Goal: Task Accomplishment & Management: Manage account settings

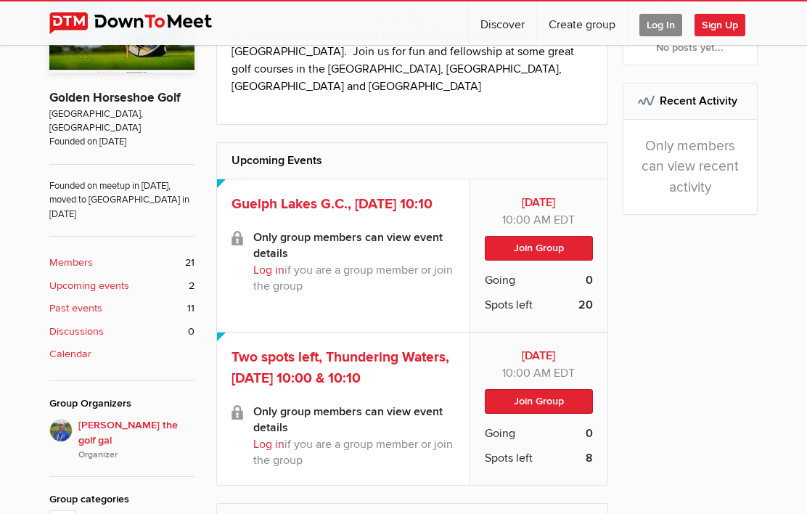
scroll to position [304, 0]
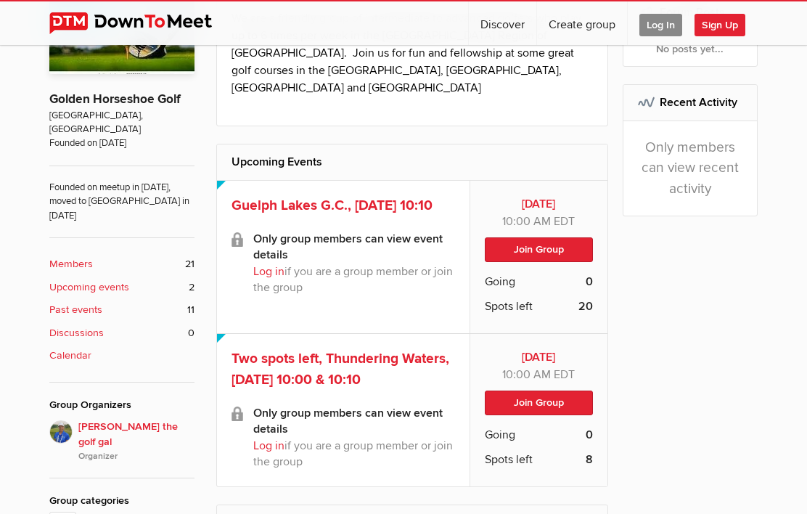
click at [661, 16] on span "Log In" at bounding box center [661, 25] width 43 height 23
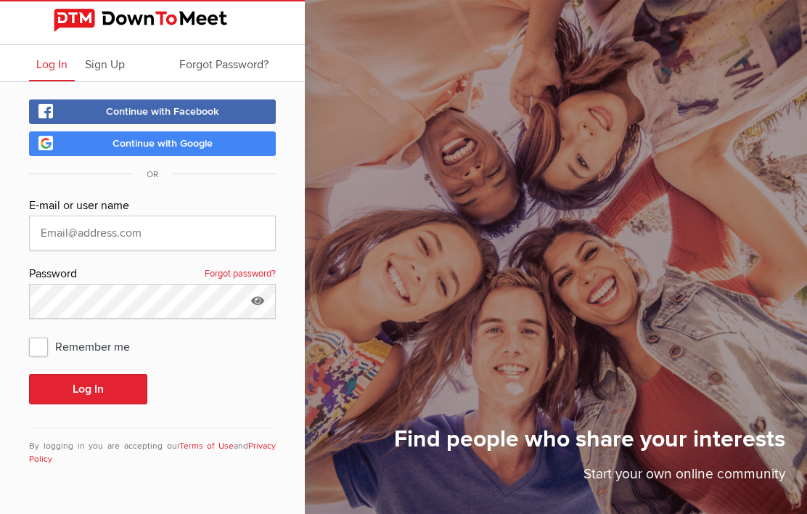
scroll to position [63, 0]
click at [186, 216] on input "text" at bounding box center [152, 233] width 247 height 35
type input "[PERSON_NAME][EMAIL_ADDRESS][DOMAIN_NAME]"
click at [88, 374] on button "Log In" at bounding box center [88, 389] width 118 height 30
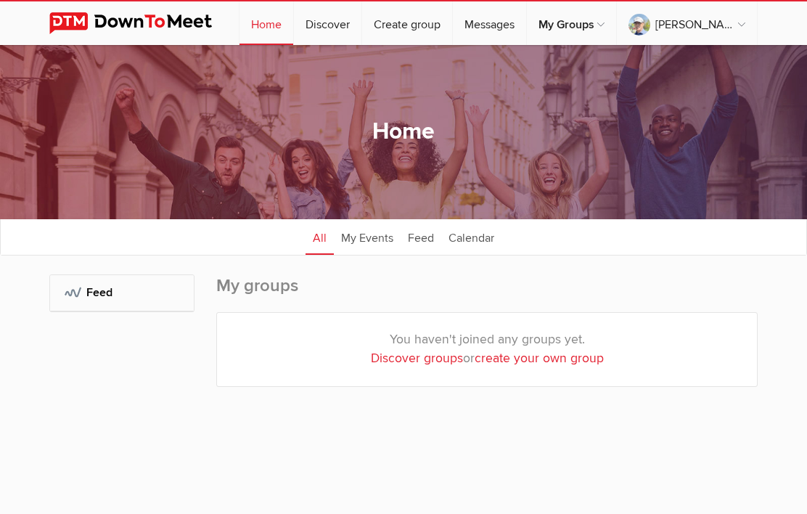
click at [46, 355] on sp-group-dashboard "Home All categories Within 10 miles Within 25 miles Within 50 miles Within 100 …" at bounding box center [403, 252] width 807 height 415
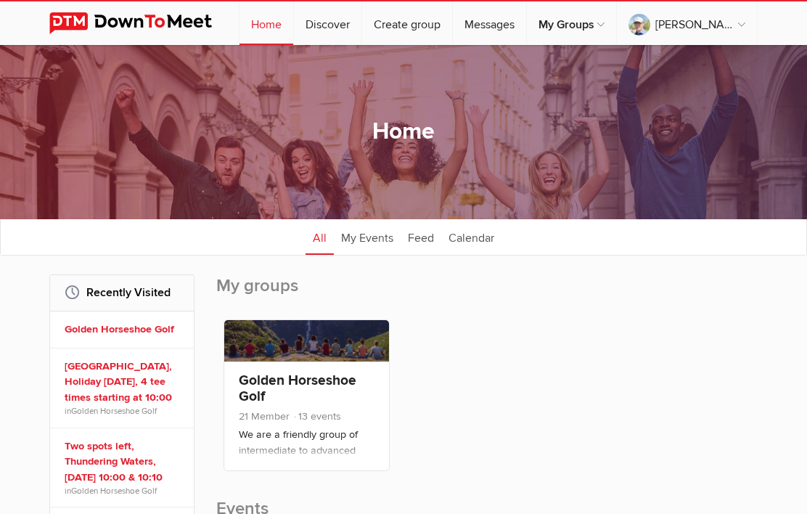
click at [476, 244] on link "Calendar" at bounding box center [471, 237] width 60 height 36
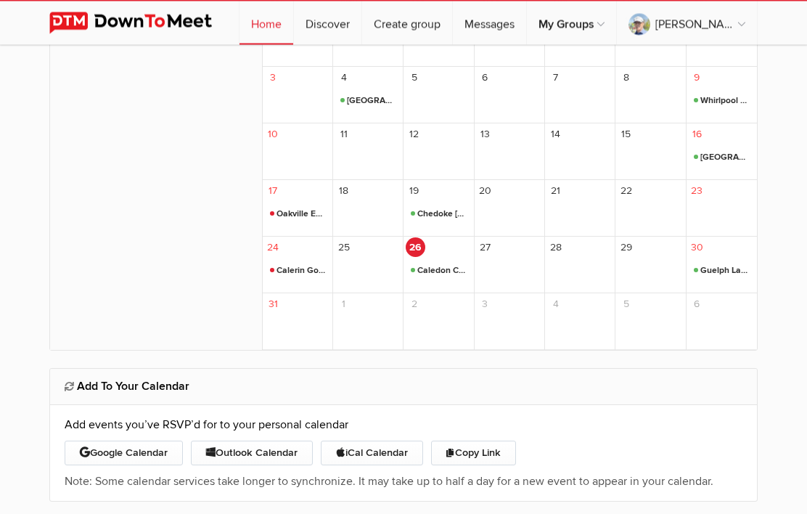
scroll to position [407, 0]
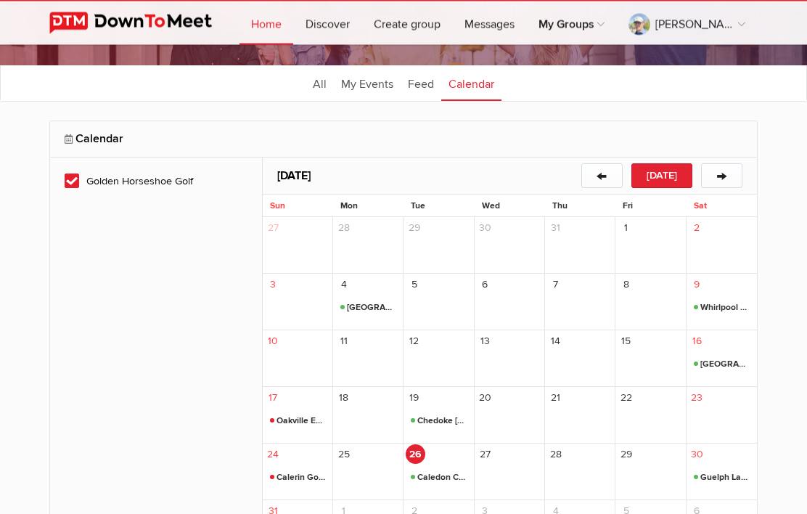
click at [722, 176] on button "→" at bounding box center [721, 176] width 41 height 25
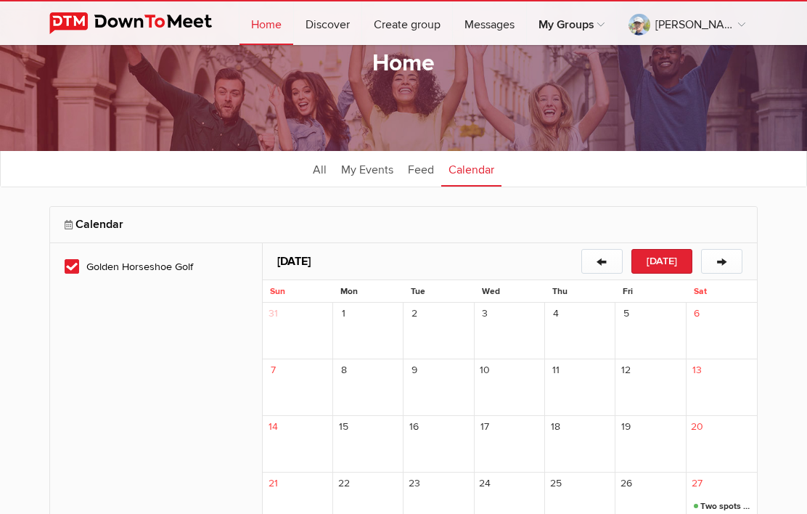
scroll to position [0, 0]
